Goal: Navigation & Orientation: Find specific page/section

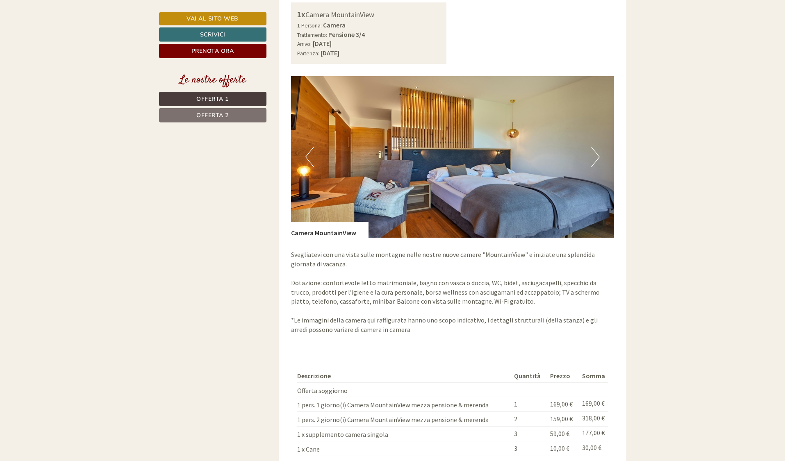
scroll to position [1296, 0]
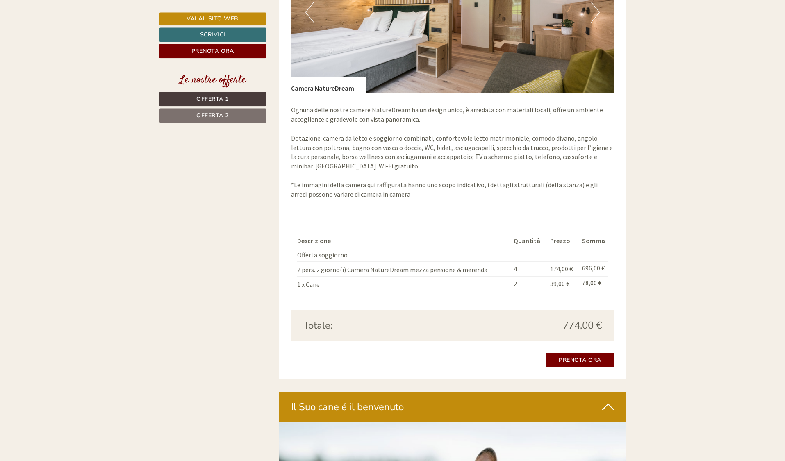
scroll to position [1421, 0]
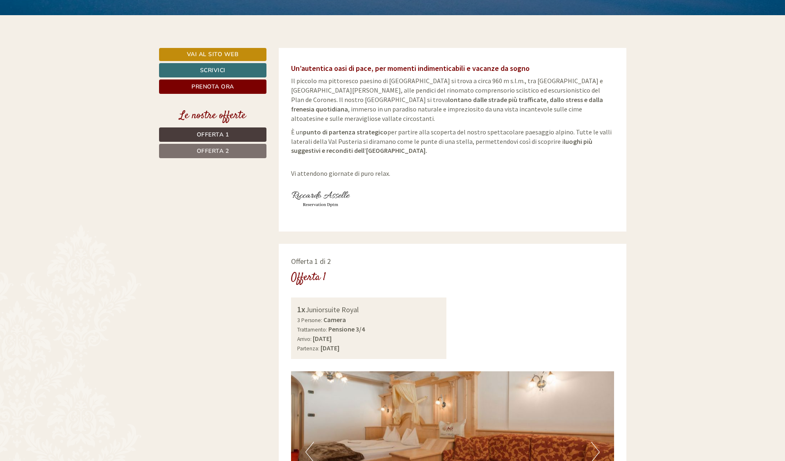
scroll to position [376, 0]
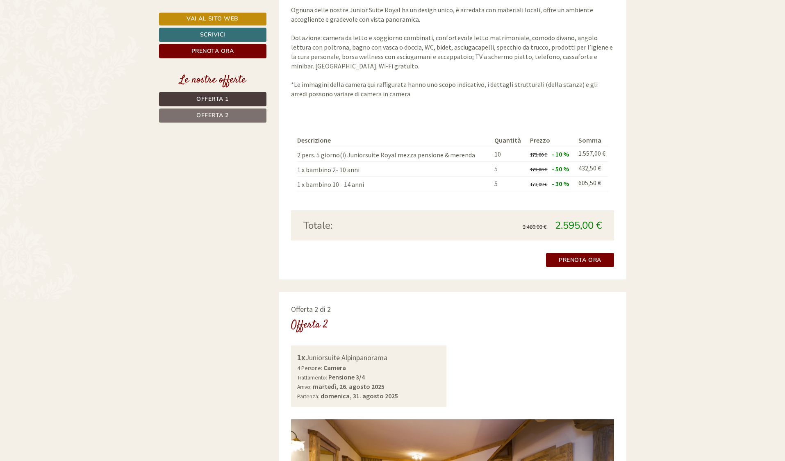
scroll to position [836, 0]
